Goal: Task Accomplishment & Management: Complete application form

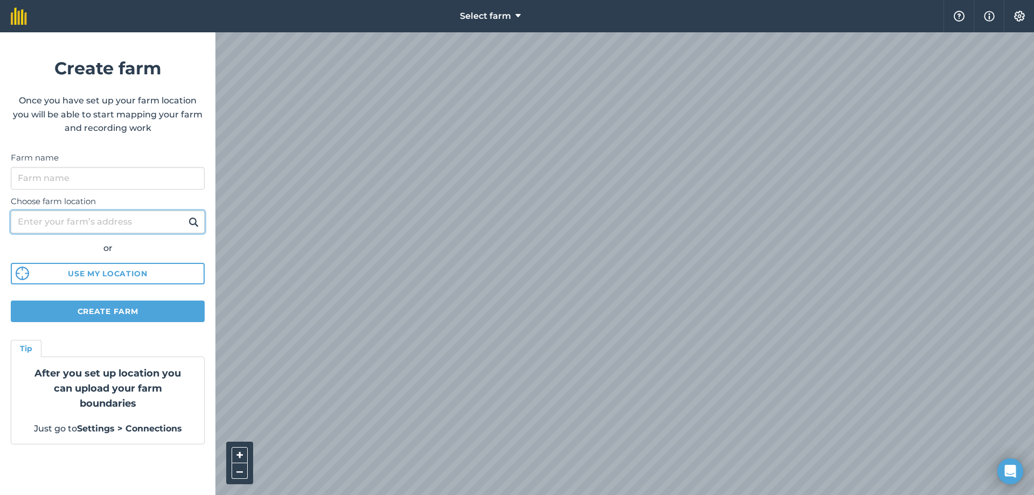
click at [82, 213] on input "Choose farm location" at bounding box center [108, 222] width 194 height 23
click at [55, 227] on input "4 dungormely road" at bounding box center [108, 222] width 194 height 23
click at [128, 224] on input "4 dungormely road" at bounding box center [108, 222] width 194 height 23
type input "4 dungormely road"
click at [185, 215] on button at bounding box center [193, 222] width 17 height 14
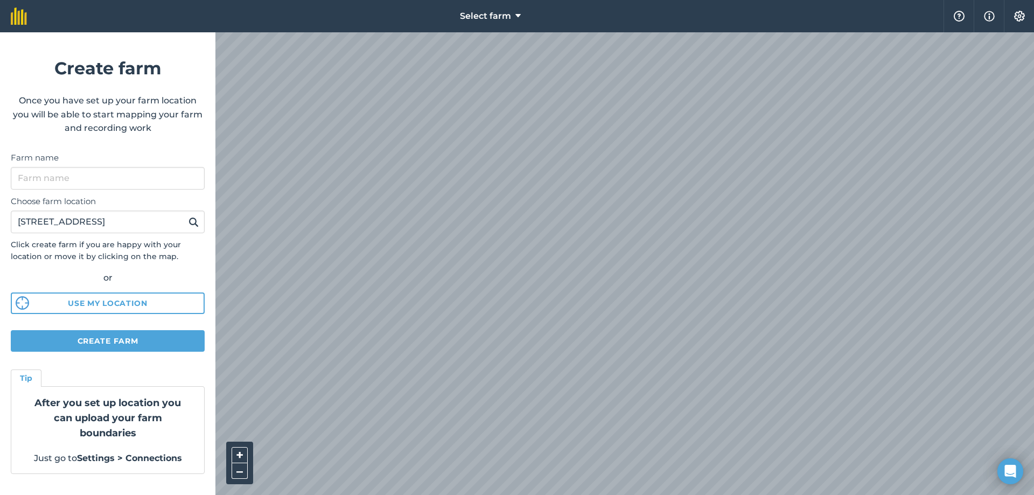
click at [393, 0] on html "Select farm Help Info Settings Create farm Once you have set up your farm locat…" at bounding box center [517, 247] width 1034 height 495
